Goal: Transaction & Acquisition: Purchase product/service

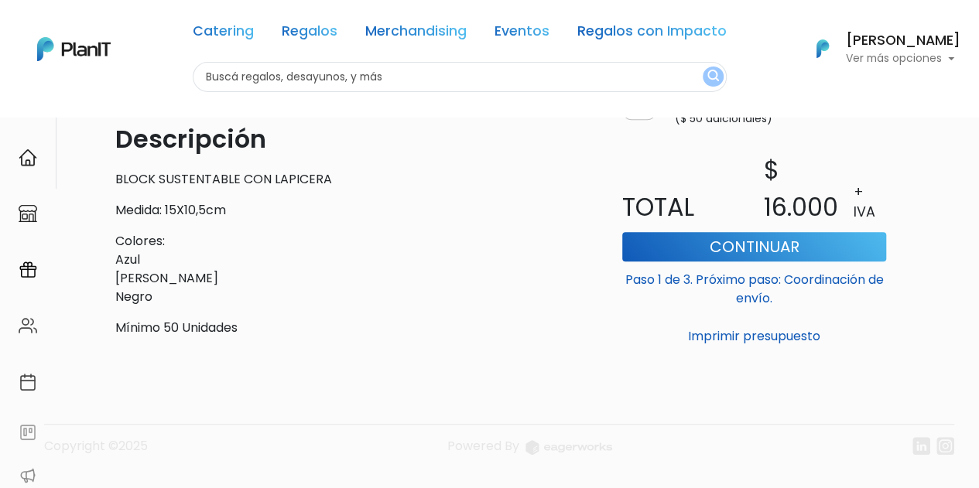
scroll to position [444, 0]
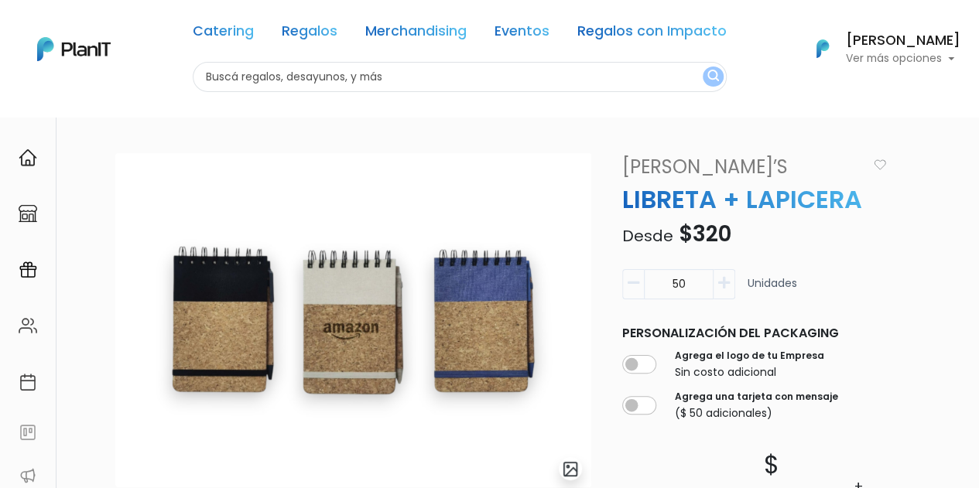
click at [474, 284] on img at bounding box center [353, 320] width 476 height 334
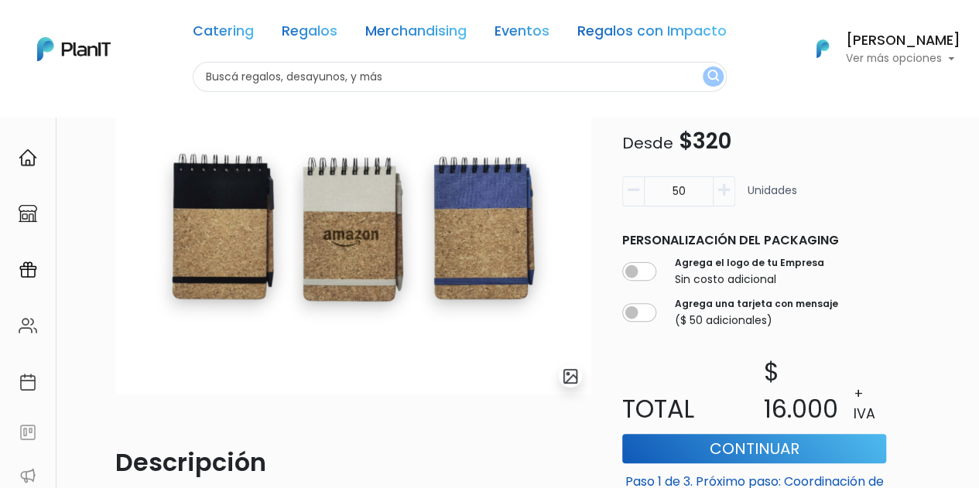
scroll to position [155, 0]
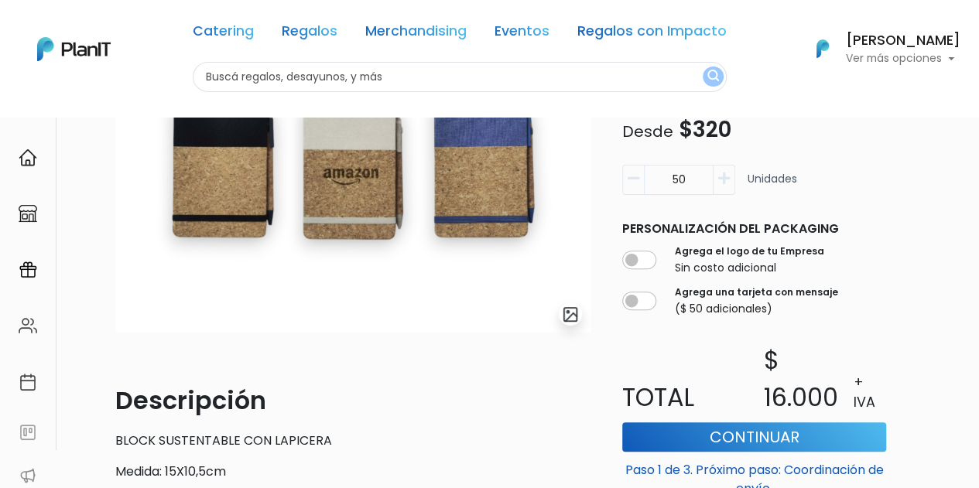
click at [566, 318] on img "submit" at bounding box center [571, 315] width 18 height 18
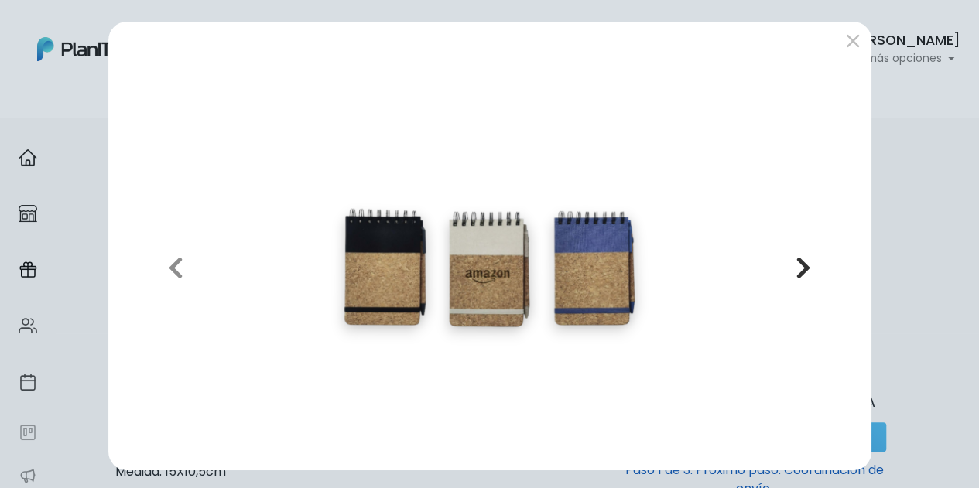
click at [805, 265] on icon "button" at bounding box center [803, 267] width 15 height 25
click at [843, 37] on button "submit" at bounding box center [852, 41] width 25 height 25
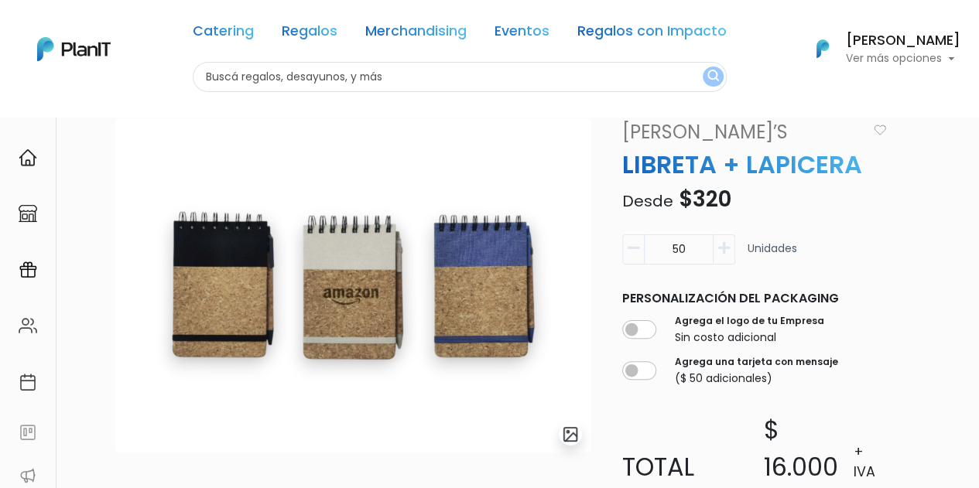
scroll to position [0, 0]
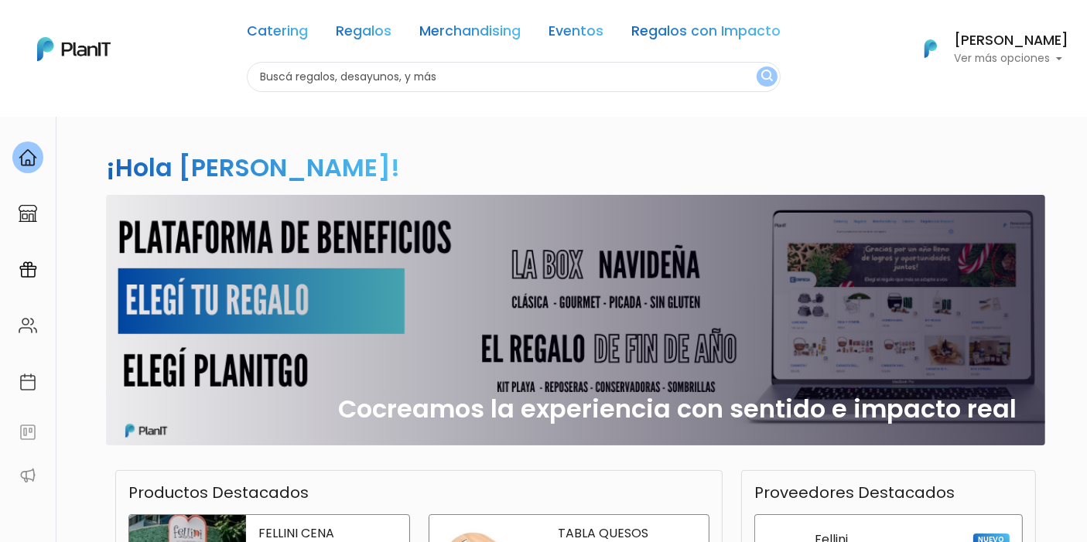
click at [453, 71] on input "text" at bounding box center [514, 77] width 534 height 30
type input "libreta"
click at [757, 67] on button "submit" at bounding box center [767, 77] width 21 height 20
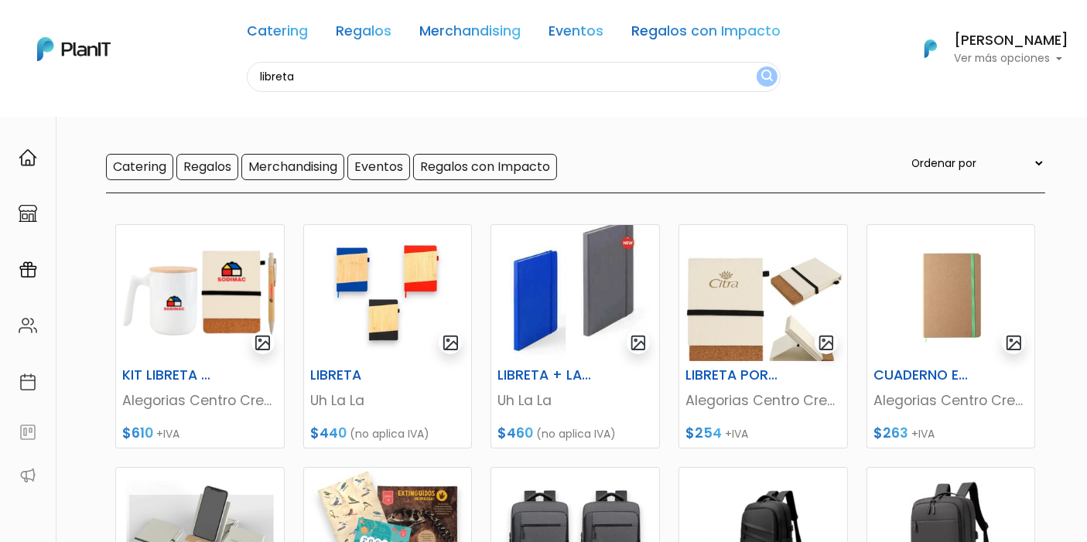
click at [987, 162] on select "Ordenar por Menor Precio Mayor Precio Reviews Últimos ingresos" at bounding box center [977, 163] width 136 height 17
select select "0"
click at [940, 155] on select "Ordenar por Menor Precio Mayor Precio Reviews Últimos ingresos" at bounding box center [977, 163] width 136 height 17
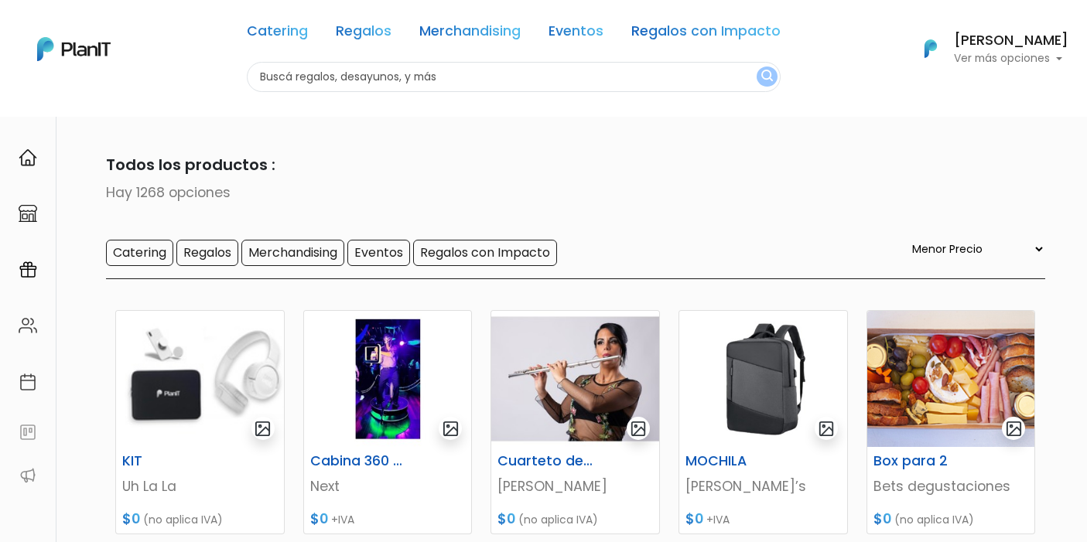
select select "0"
click at [407, 75] on input "text" at bounding box center [514, 77] width 534 height 30
type input "libreta"
click at [757, 67] on button "submit" at bounding box center [767, 77] width 21 height 20
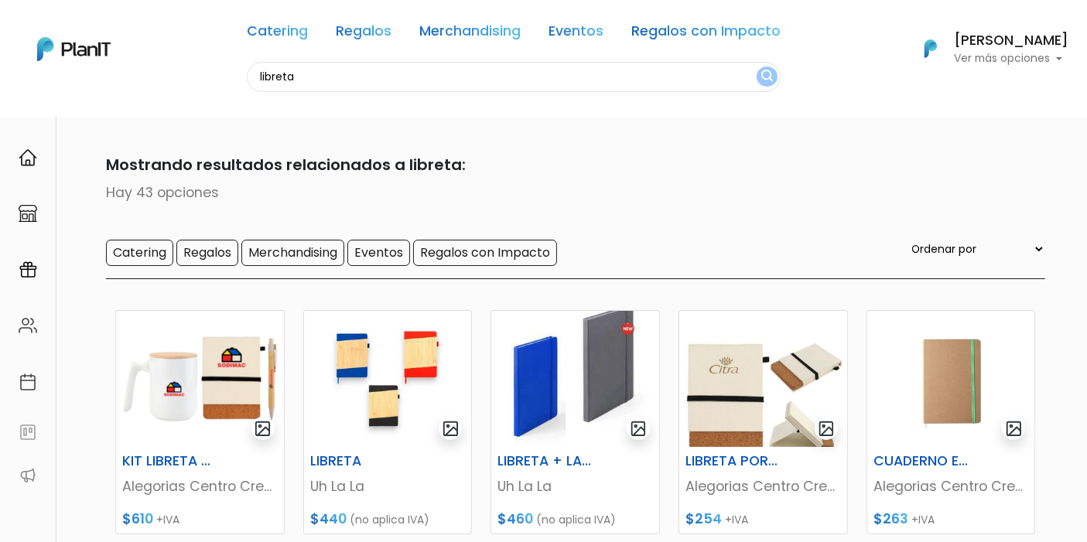
click at [962, 247] on select "Ordenar por Menor Precio Mayor Precio Reviews Últimos ingresos" at bounding box center [977, 249] width 136 height 17
select select "0"
click at [940, 241] on select "Ordenar por Menor Precio Mayor Precio Reviews Últimos ingresos" at bounding box center [977, 249] width 136 height 17
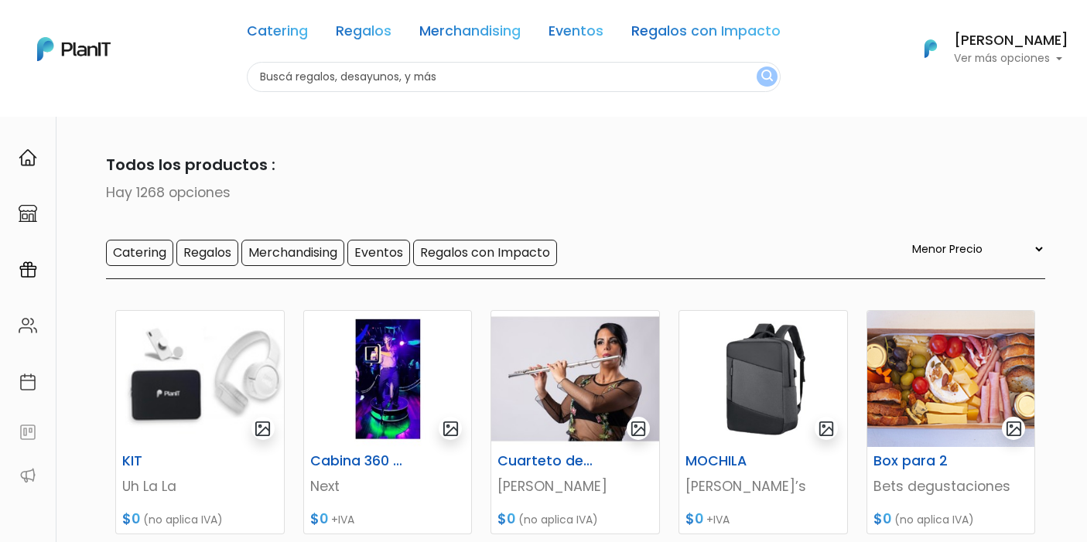
select select "0"
click at [310, 63] on input "text" at bounding box center [514, 77] width 534 height 30
type input "libreta"
click at [757, 67] on button "submit" at bounding box center [767, 77] width 21 height 20
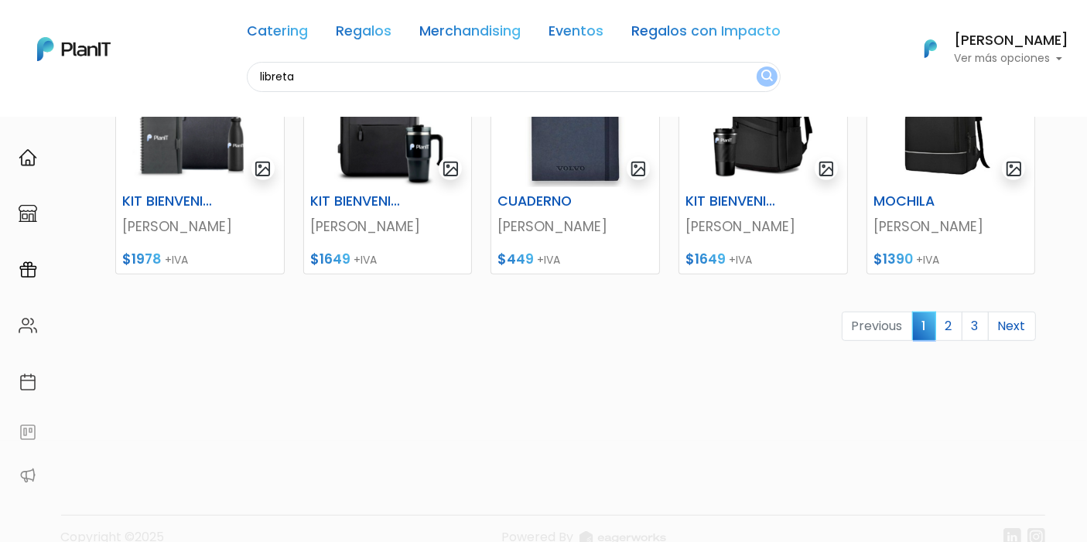
scroll to position [773, 0]
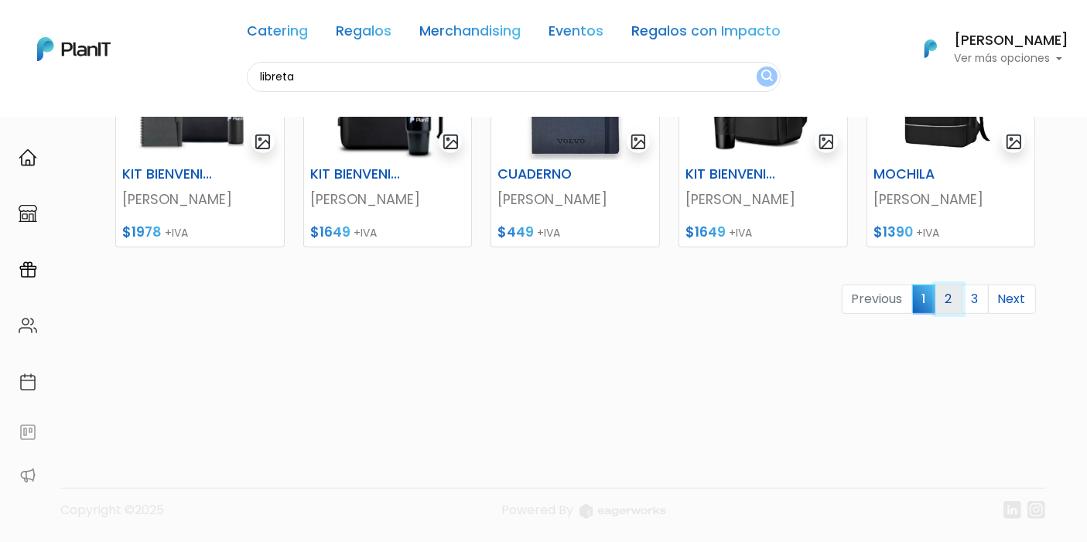
click at [949, 295] on link "2" at bounding box center [949, 299] width 27 height 29
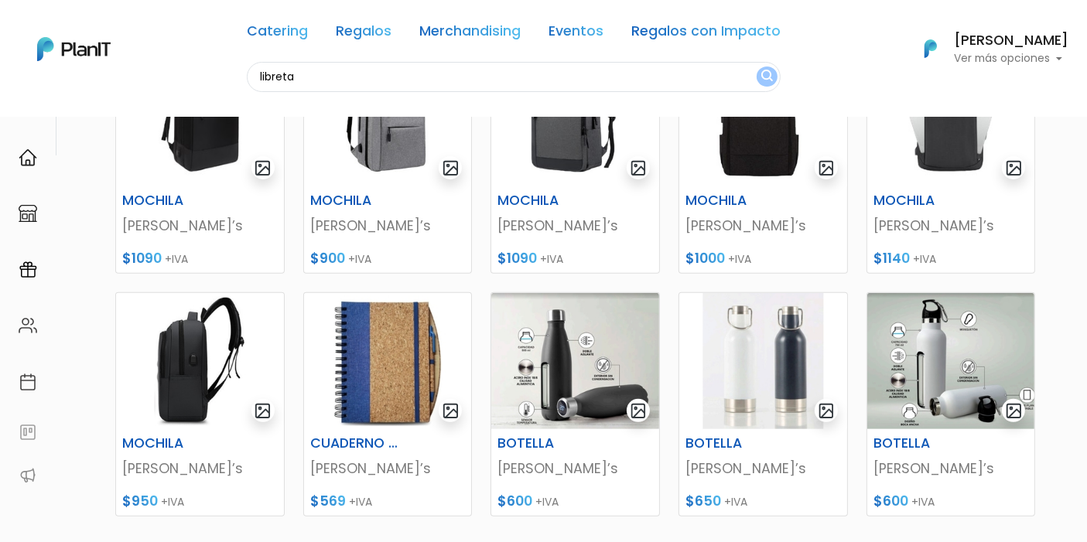
scroll to position [601, 0]
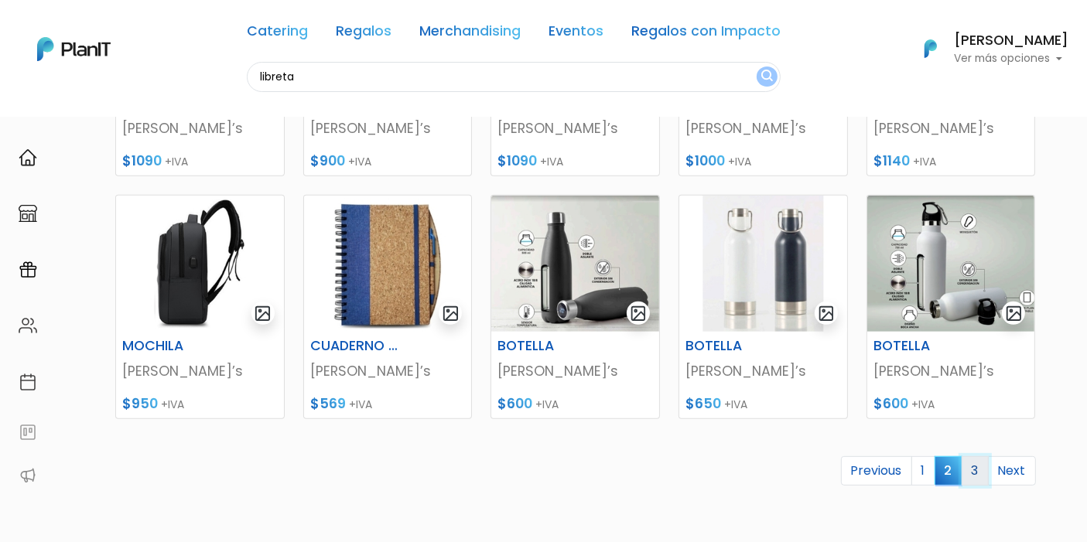
click at [973, 460] on link "3" at bounding box center [975, 471] width 27 height 29
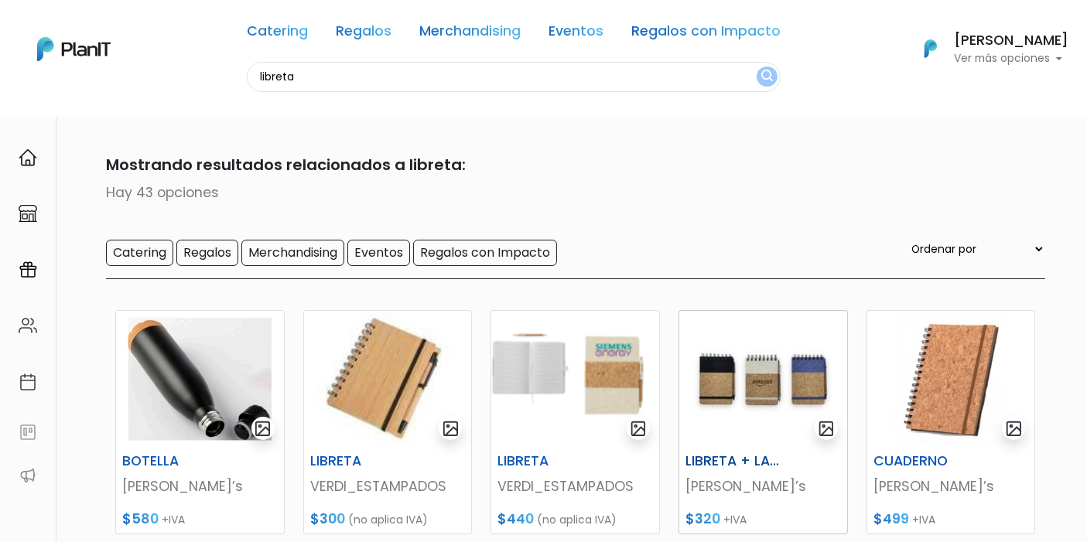
click at [716, 354] on img at bounding box center [763, 379] width 168 height 136
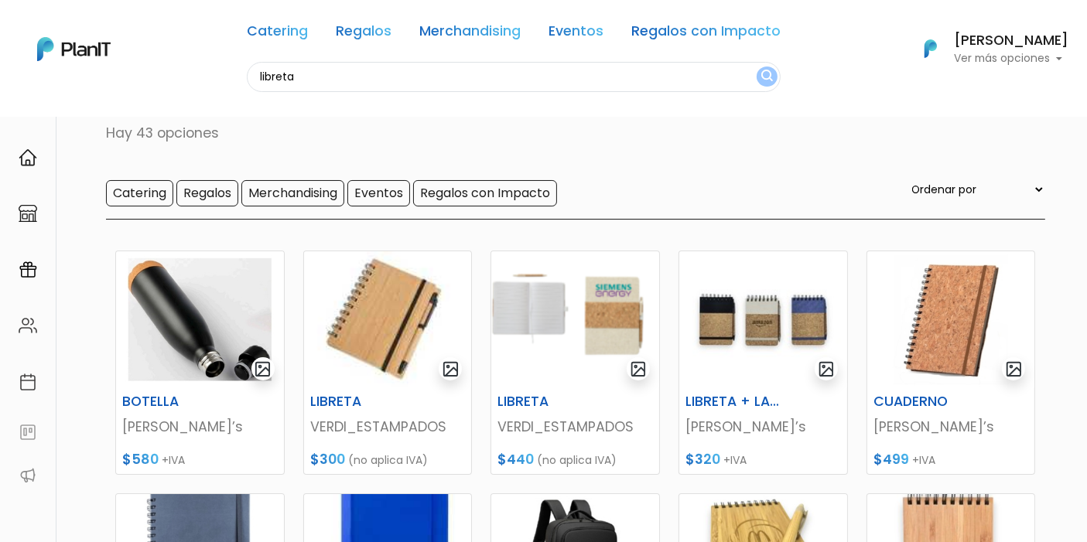
scroll to position [86, 0]
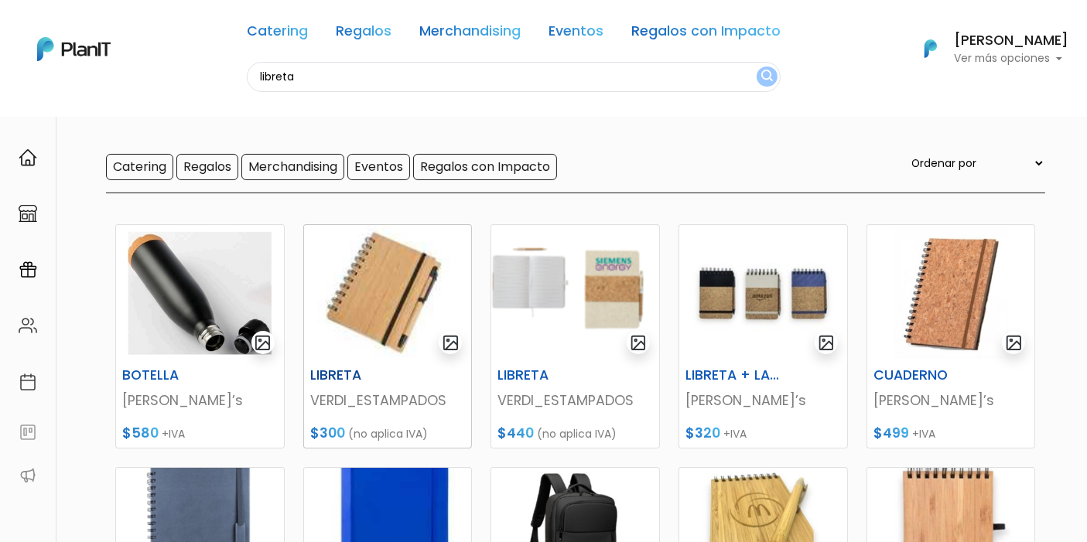
click at [360, 288] on img at bounding box center [388, 293] width 168 height 136
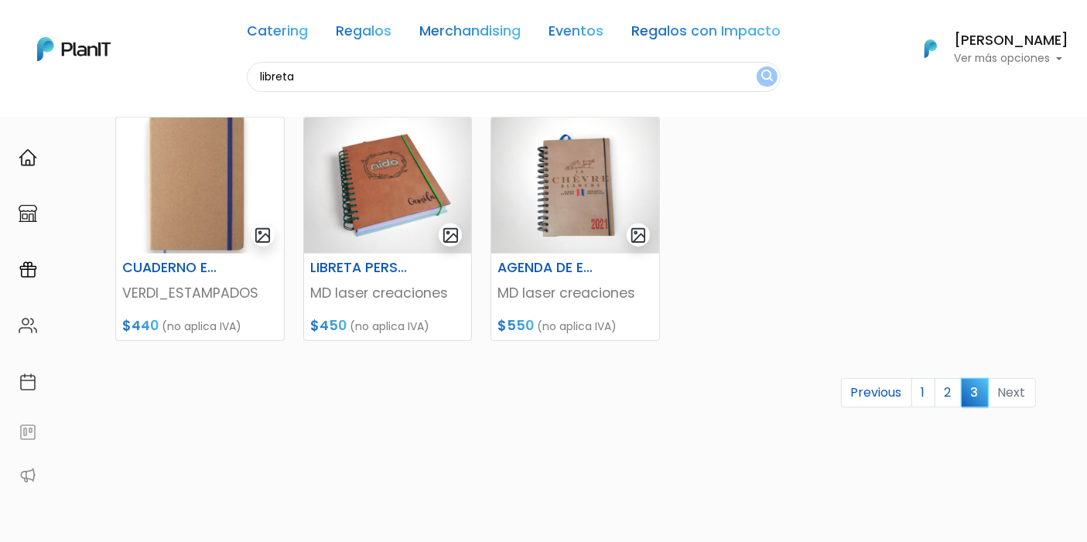
scroll to position [687, 0]
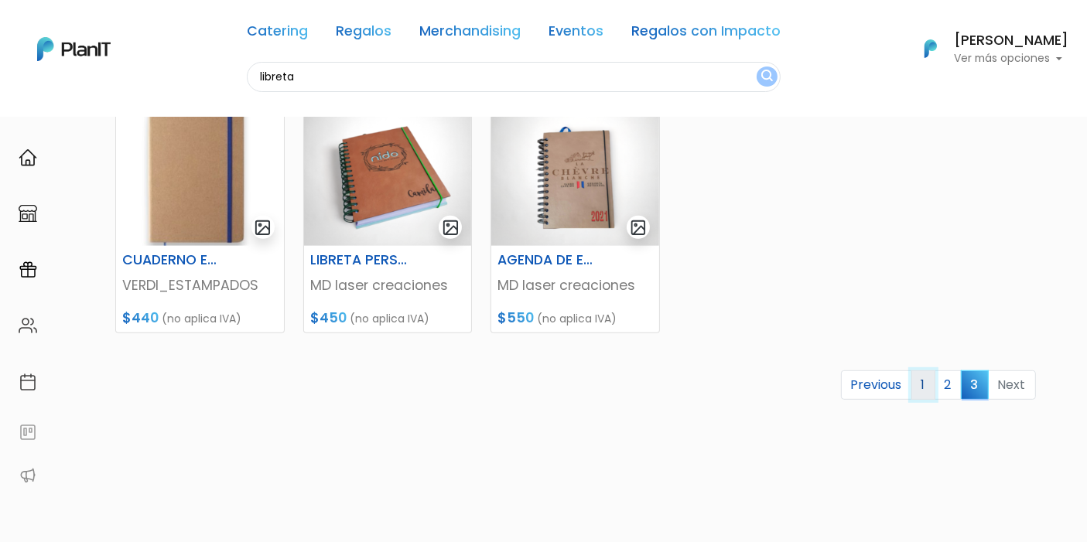
click at [923, 386] on link "1" at bounding box center [924, 385] width 24 height 29
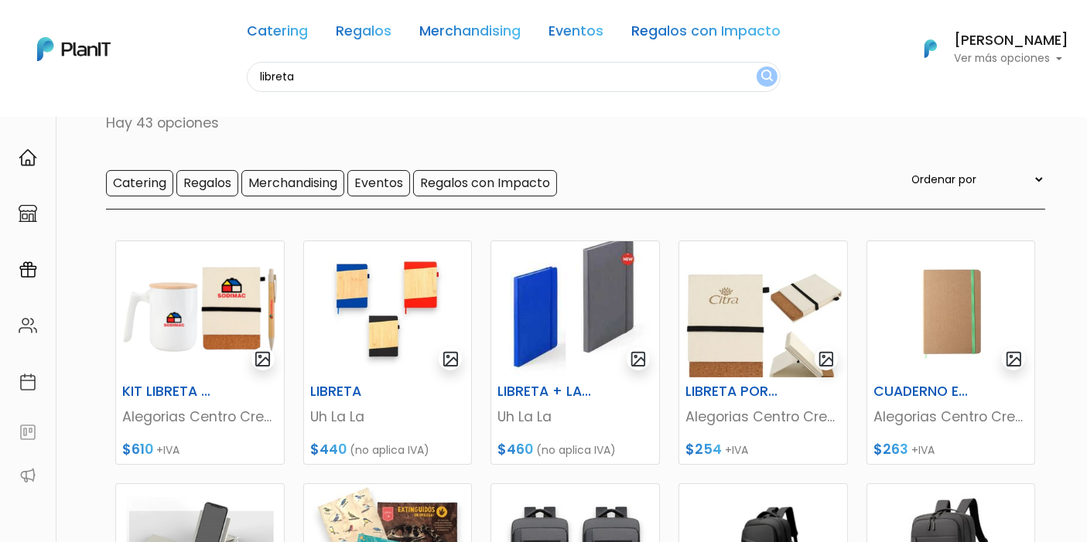
scroll to position [86, 0]
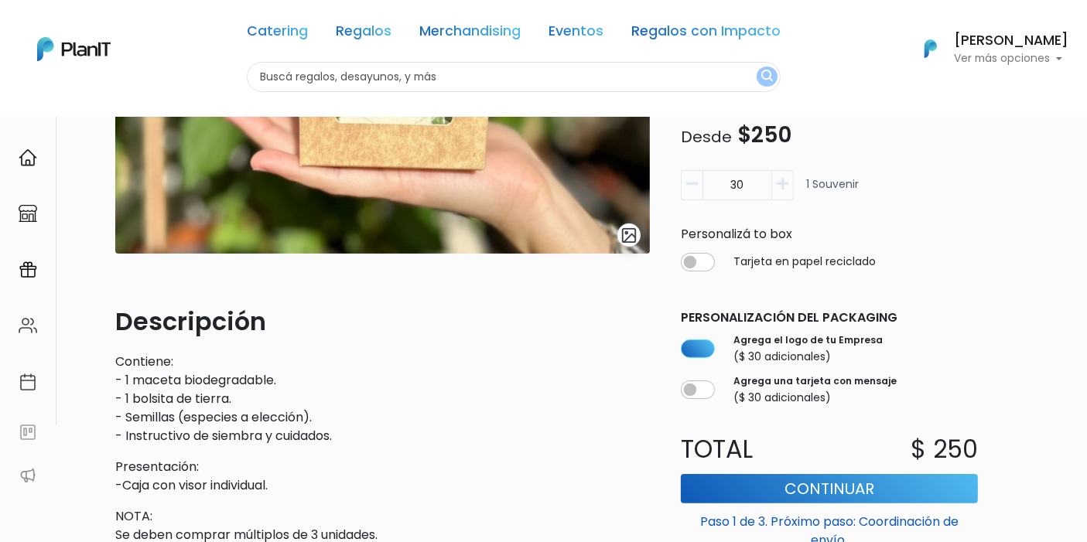
scroll to position [258, 0]
